Goal: Information Seeking & Learning: Learn about a topic

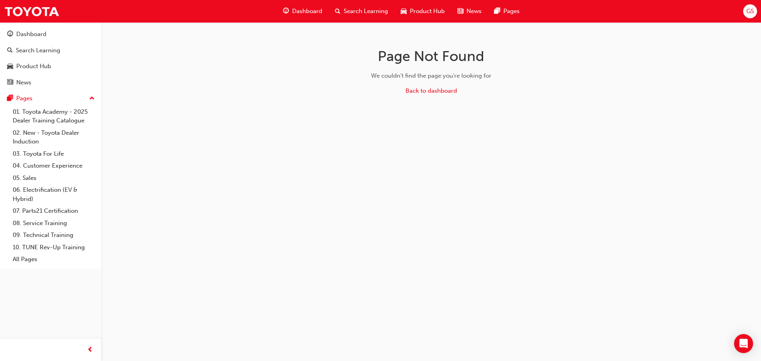
click at [357, 8] on span "Search Learning" at bounding box center [365, 11] width 44 height 9
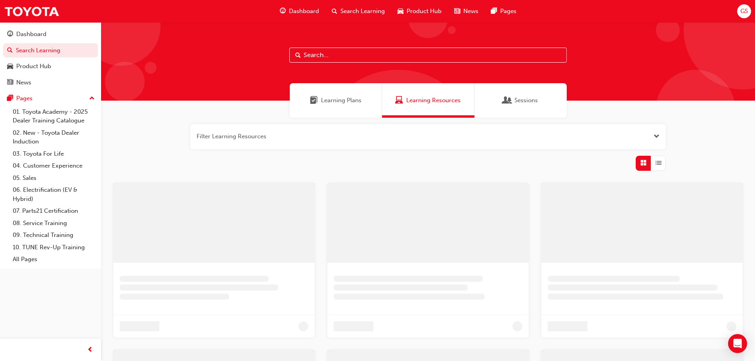
click at [340, 60] on input "text" at bounding box center [427, 55] width 277 height 15
type input "dt"
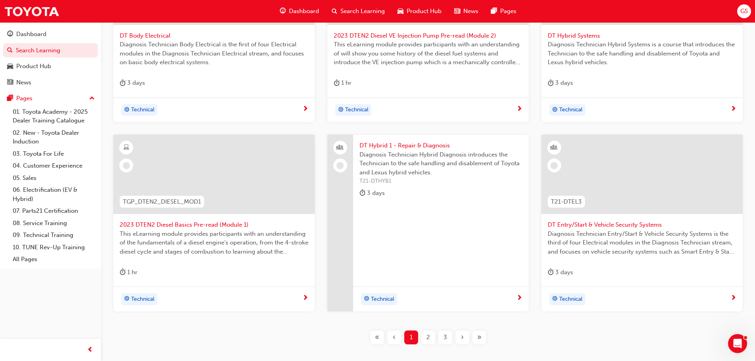
click at [431, 336] on div "2" at bounding box center [428, 337] width 14 height 14
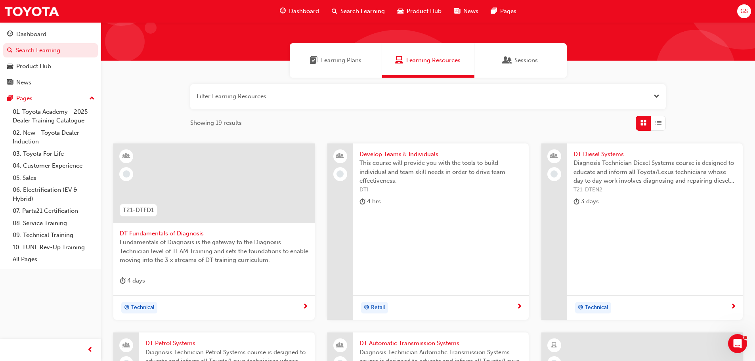
scroll to position [40, 0]
click at [605, 151] on span "DT Diesel Systems" at bounding box center [654, 154] width 163 height 9
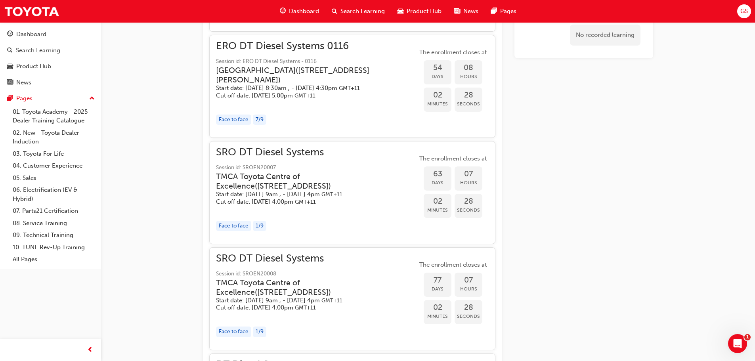
scroll to position [792, 0]
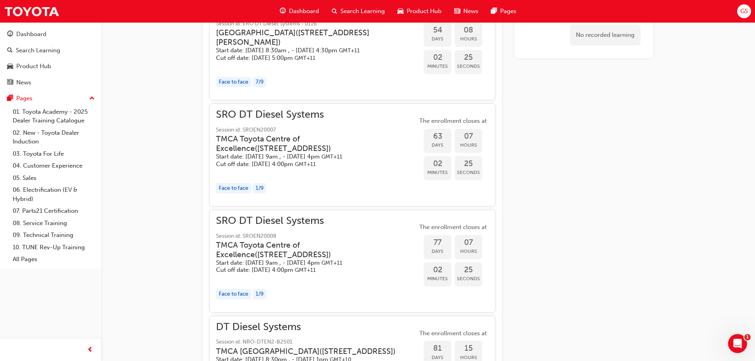
click at [328, 177] on div "button" at bounding box center [316, 172] width 201 height 9
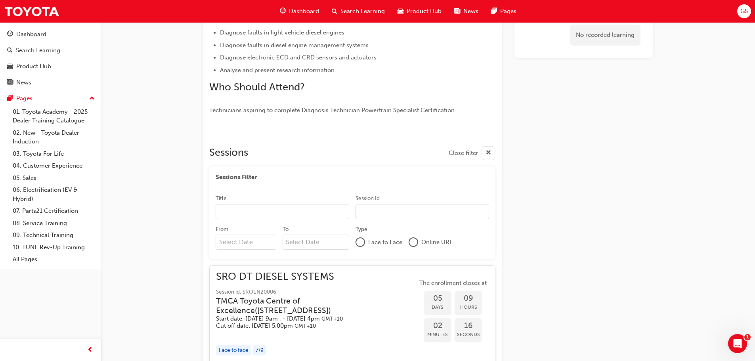
scroll to position [198, 0]
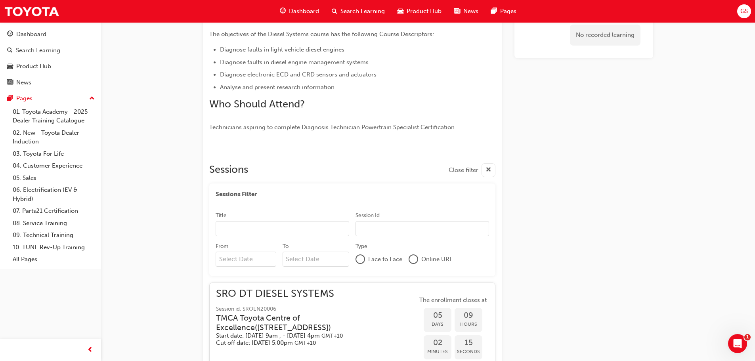
click at [739, 10] on div "GS" at bounding box center [744, 11] width 14 height 14
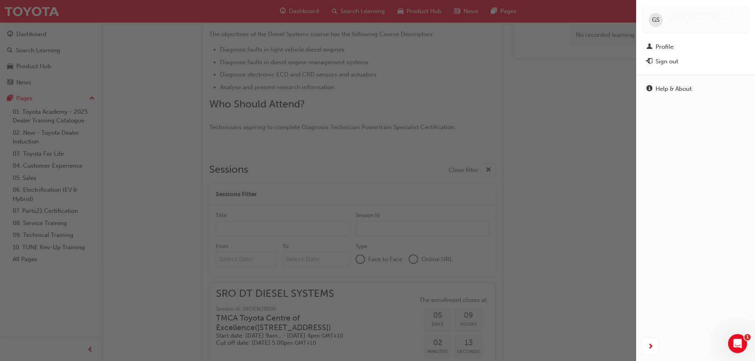
click at [574, 82] on div "button" at bounding box center [318, 180] width 636 height 361
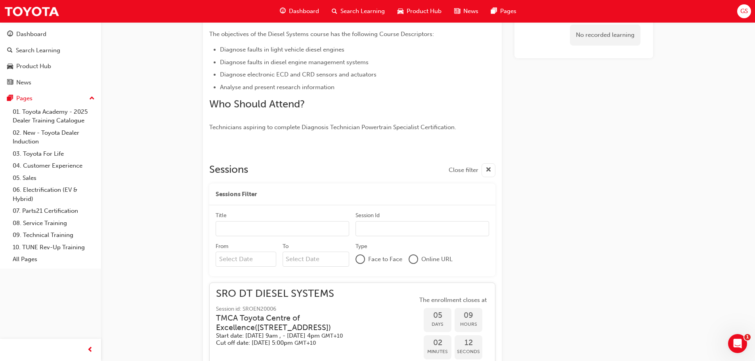
click at [748, 13] on span "GS" at bounding box center [744, 11] width 8 height 9
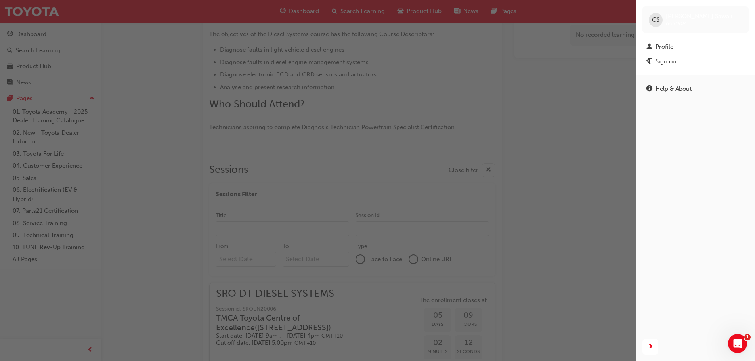
click at [552, 93] on div "button" at bounding box center [318, 180] width 636 height 361
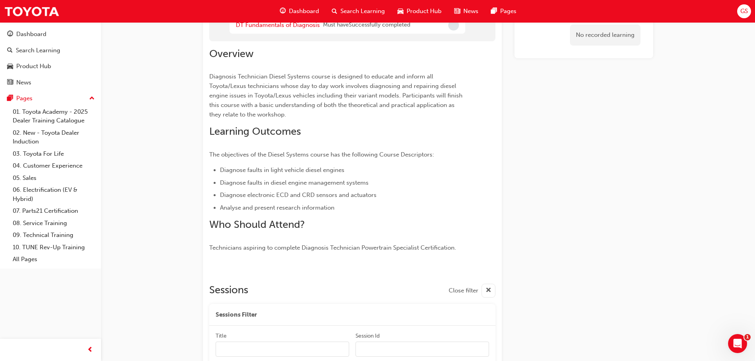
scroll to position [0, 0]
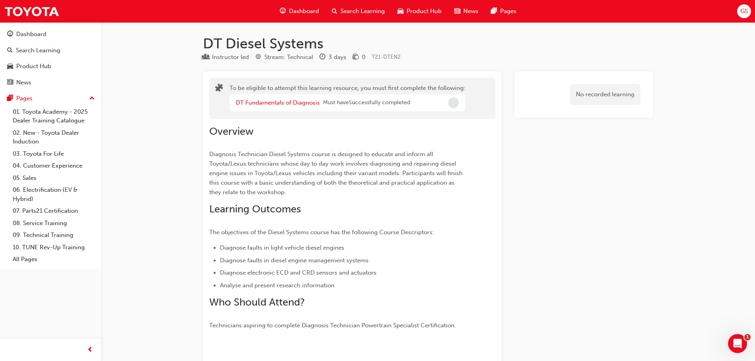
click at [349, 11] on span "Search Learning" at bounding box center [362, 11] width 44 height 9
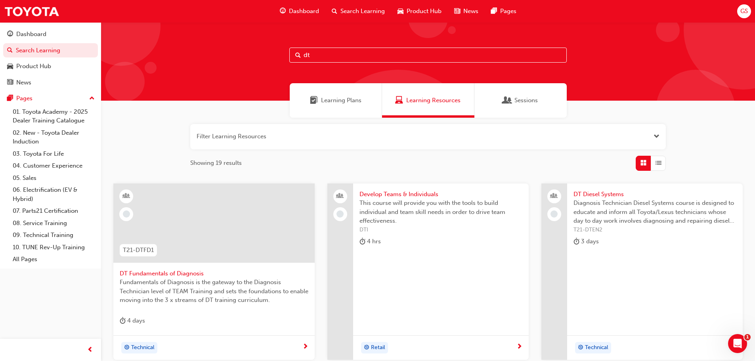
click at [167, 272] on span "DT Fundamentals of Diagnosis" at bounding box center [214, 273] width 189 height 9
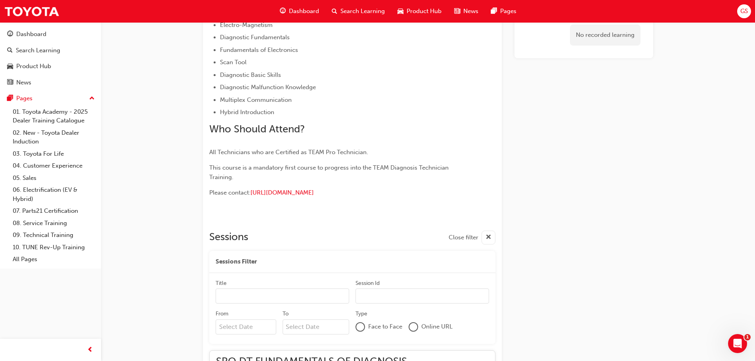
scroll to position [122, 0]
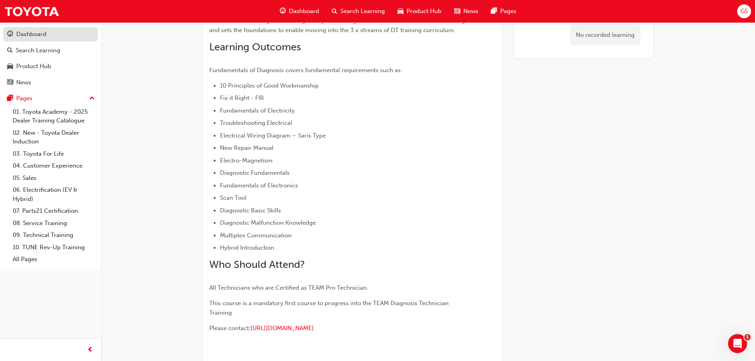
click at [26, 35] on div "Dashboard" at bounding box center [31, 34] width 30 height 9
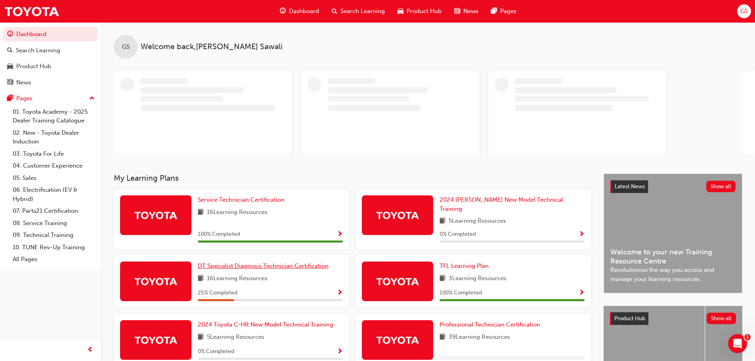
click at [231, 262] on span "DT Specialist Diagnosis Technician Certification" at bounding box center [263, 265] width 131 height 7
